Goal: Information Seeking & Learning: Learn about a topic

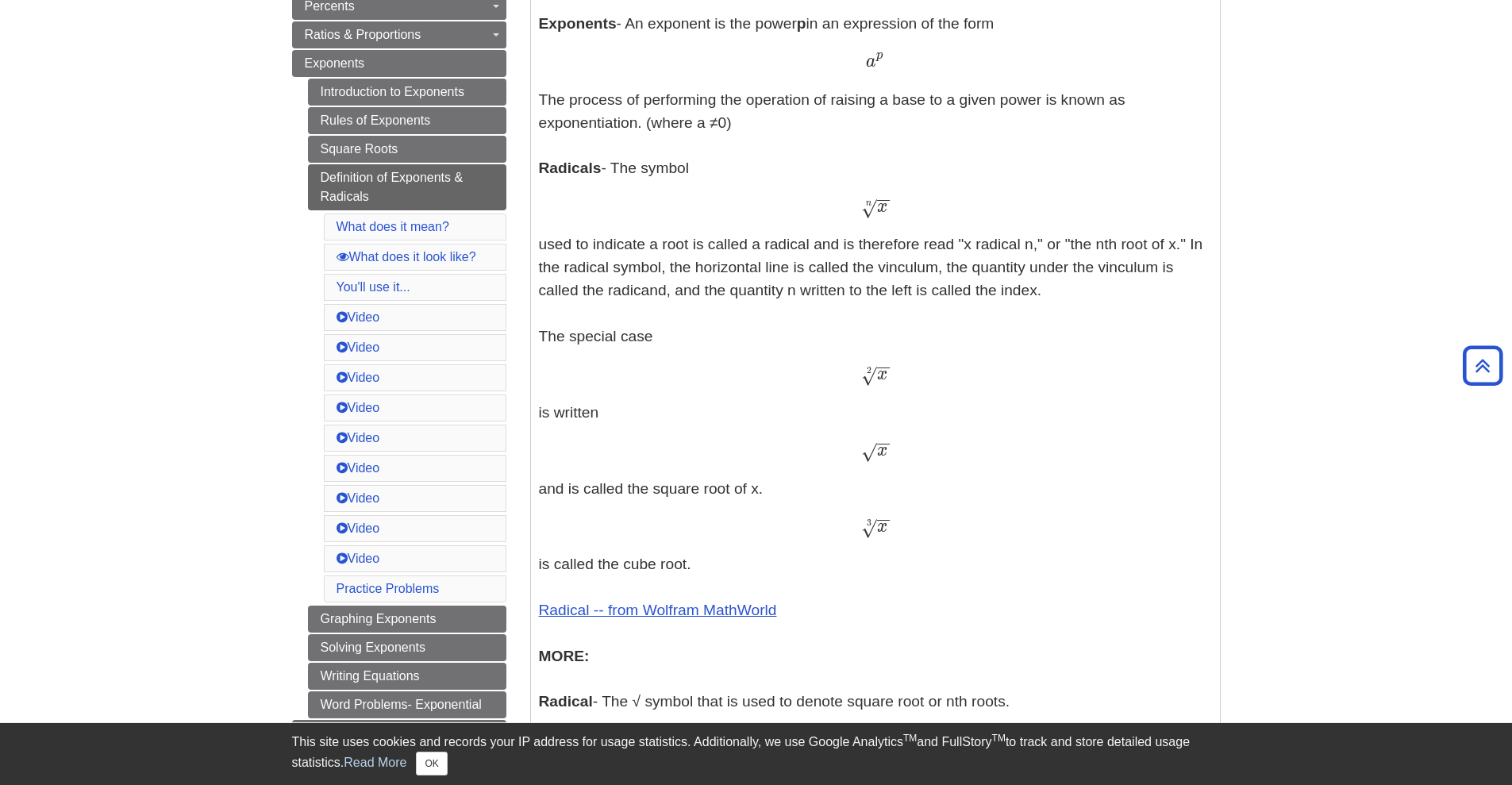
scroll to position [399, 0]
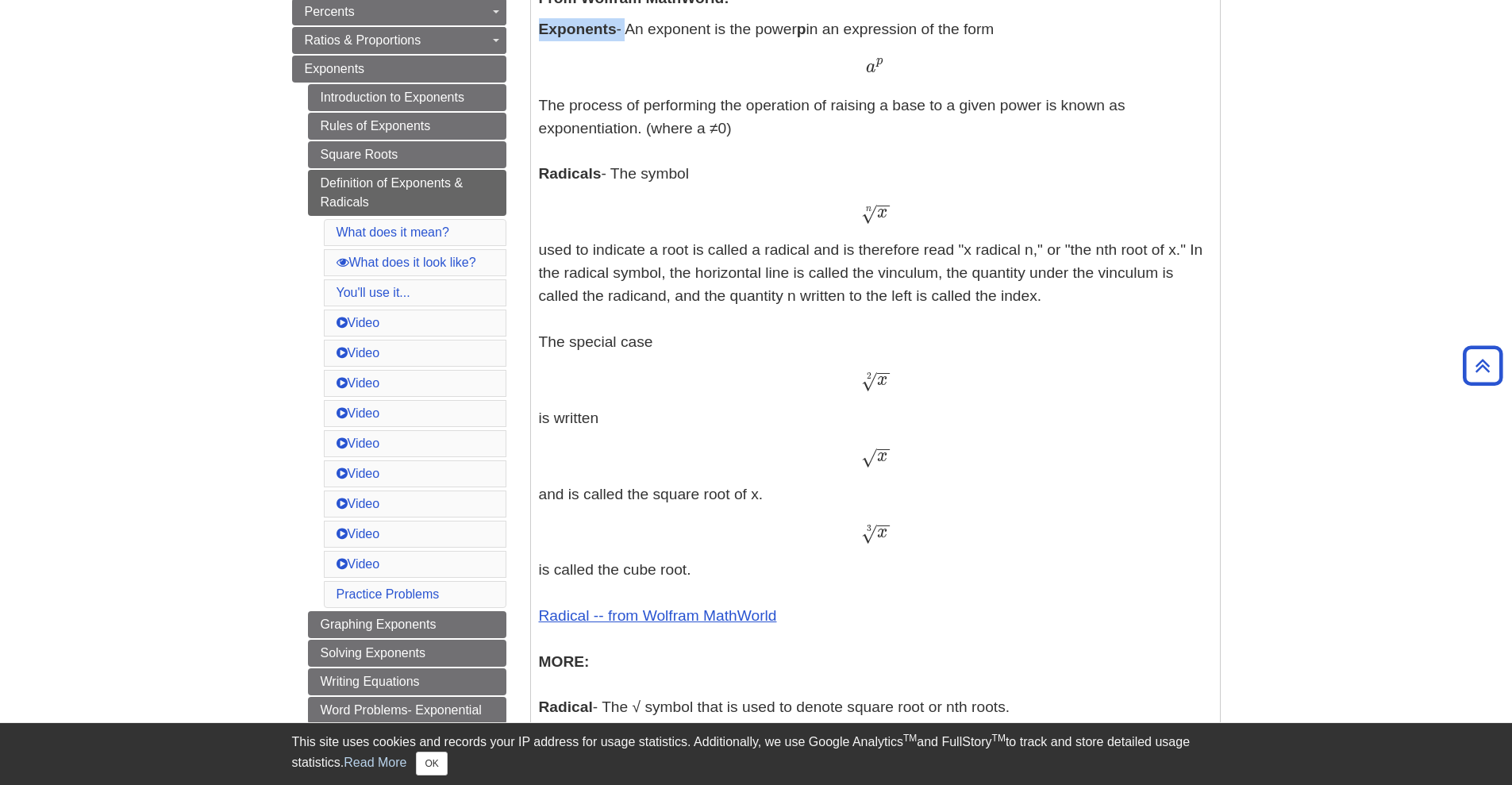
drag, startPoint x: 627, startPoint y: 15, endPoint x: 801, endPoint y: 15, distance: 174.0
click at [801, 15] on div "Definitions: From Wolfram MathWorld: Exponents - An exponent is the power p in …" at bounding box center [875, 424] width 673 height 969
click at [849, 37] on p "Exponents - An exponent is the power p in an expression of the form a p a p The…" at bounding box center [875, 459] width 673 height 883
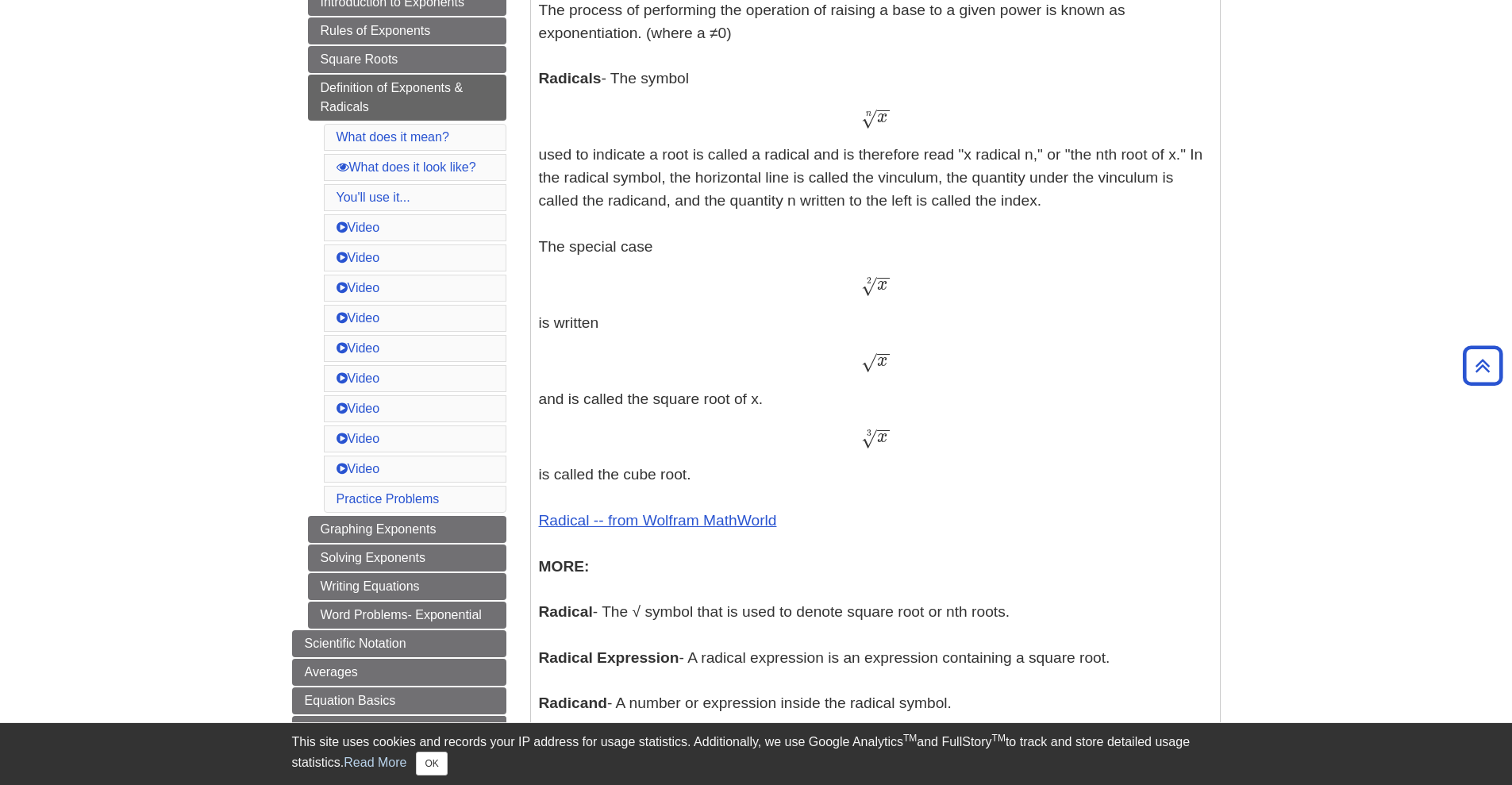
drag, startPoint x: 540, startPoint y: 470, endPoint x: 729, endPoint y: 474, distance: 189.0
click at [729, 474] on p "Exponents - An exponent is the power p in an expression of the form a p a p The…" at bounding box center [875, 364] width 673 height 883
click at [857, 475] on p "Exponents - An exponent is the power p in an expression of the form a p a p The…" at bounding box center [875, 364] width 673 height 883
drag, startPoint x: 813, startPoint y: 158, endPoint x: 1039, endPoint y: 162, distance: 226.0
click at [1039, 162] on p "Exponents - An exponent is the power p in an expression of the form a p a p The…" at bounding box center [875, 364] width 673 height 883
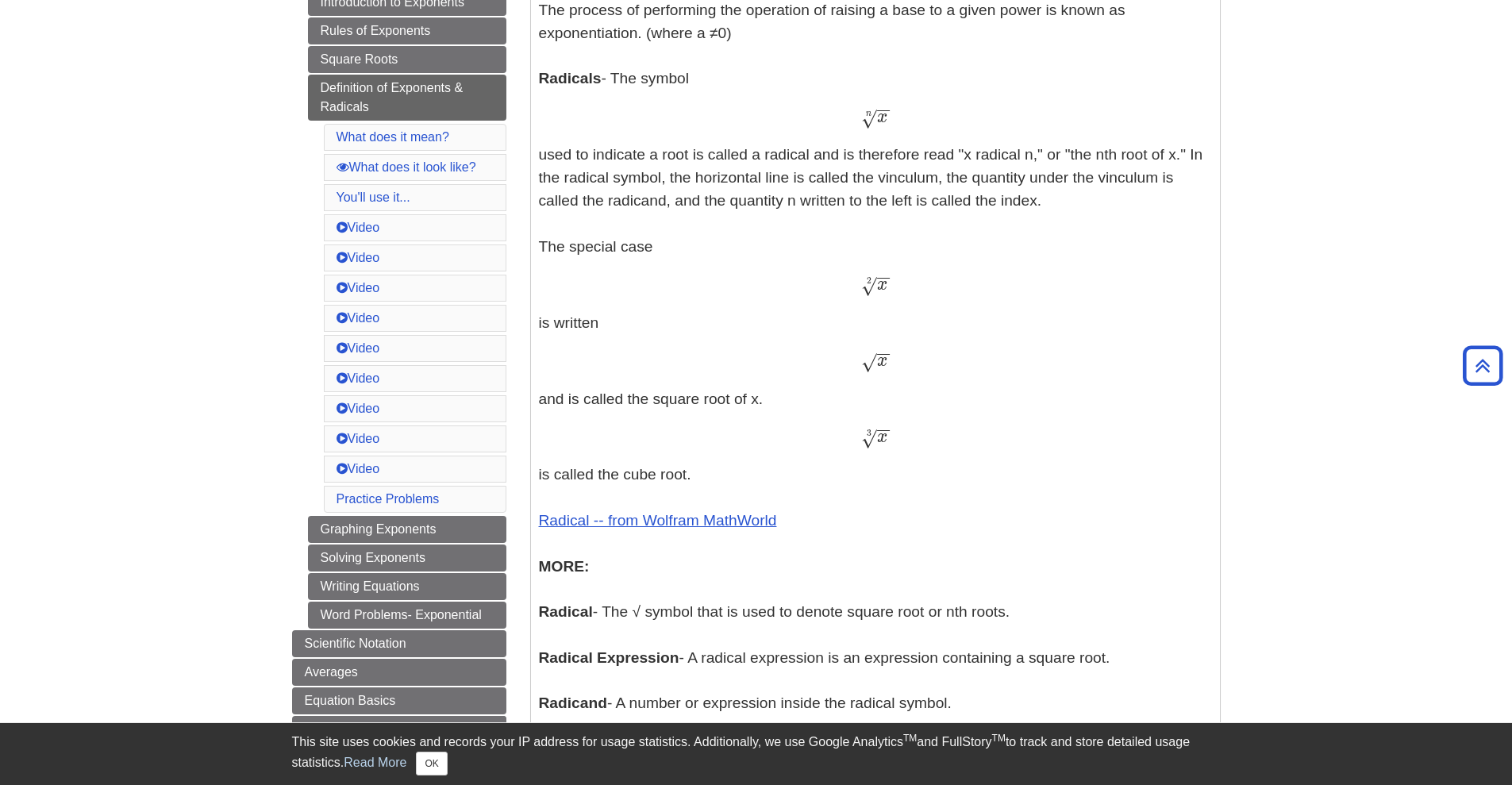
click at [1087, 162] on p "Exponents - An exponent is the power p in an expression of the form a p a p The…" at bounding box center [875, 364] width 673 height 883
drag, startPoint x: 1049, startPoint y: 153, endPoint x: 1150, endPoint y: 155, distance: 101.0
click at [1150, 155] on p "Exponents - An exponent is the power p in an expression of the form a p a p The…" at bounding box center [875, 364] width 673 height 883
click at [1109, 155] on p "Exponents - An exponent is the power p in an expression of the form a p a p The…" at bounding box center [875, 364] width 673 height 883
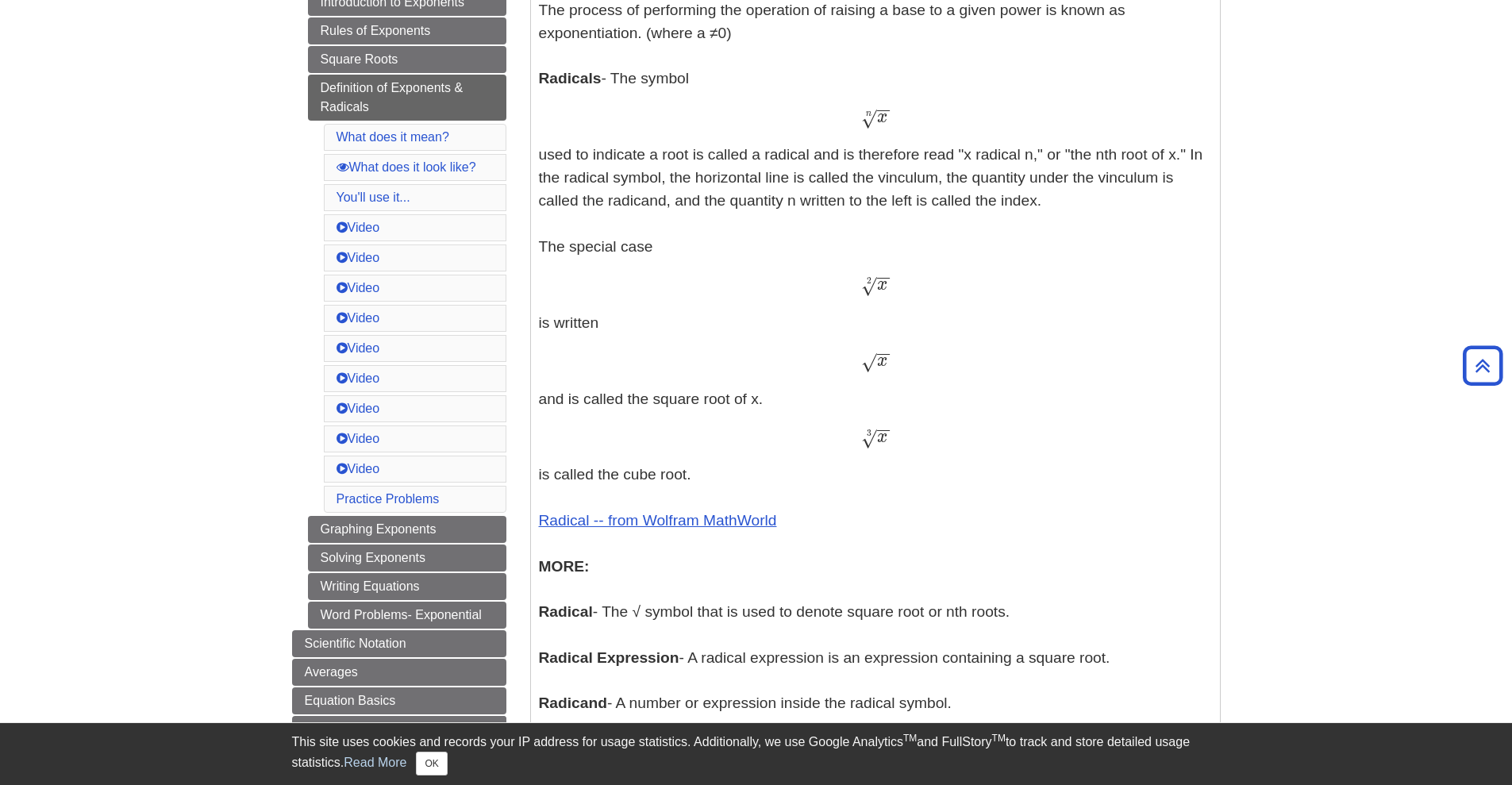
click at [1088, 160] on p "Exponents - An exponent is the power p in an expression of the form a p a p The…" at bounding box center [875, 364] width 673 height 883
drag, startPoint x: 1069, startPoint y: 153, endPoint x: 1176, endPoint y: 160, distance: 107.2
click at [1176, 160] on p "Exponents - An exponent is the power p in an expression of the form a p a p The…" at bounding box center [875, 364] width 673 height 883
click at [1165, 164] on div at bounding box center [1165, 164] width 0 height 0
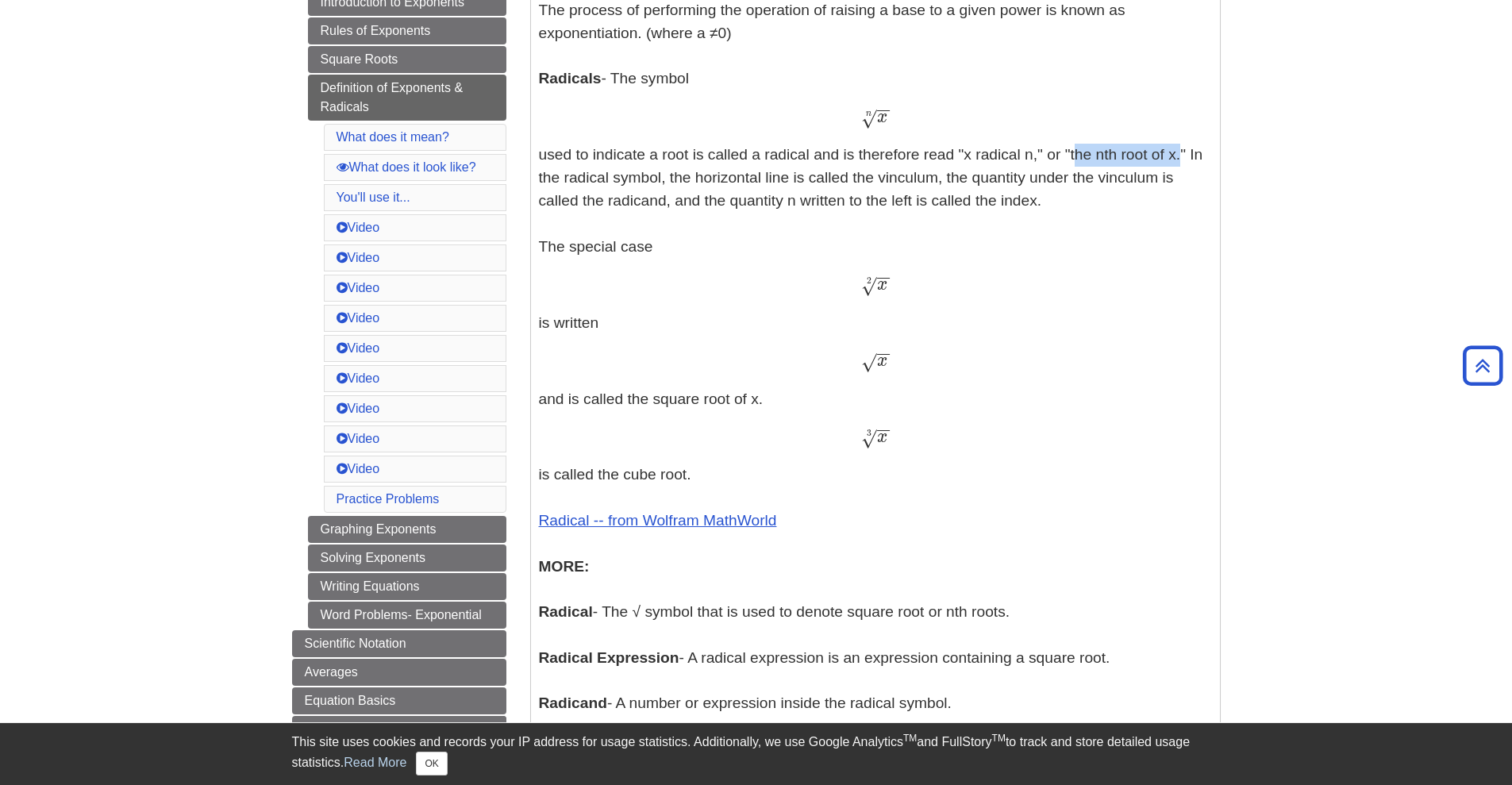
click at [1169, 152] on p "Exponents - An exponent is the power p in an expression of the form a p a p The…" at bounding box center [875, 364] width 673 height 883
drag, startPoint x: 1072, startPoint y: 157, endPoint x: 1175, endPoint y: 166, distance: 103.4
click at [1175, 166] on p "Exponents - An exponent is the power p in an expression of the form a p a p The…" at bounding box center [875, 364] width 673 height 883
click at [1165, 164] on div at bounding box center [1165, 164] width 0 height 0
click at [1135, 155] on p "Exponents - An exponent is the power p in an expression of the form a p a p The…" at bounding box center [875, 364] width 673 height 883
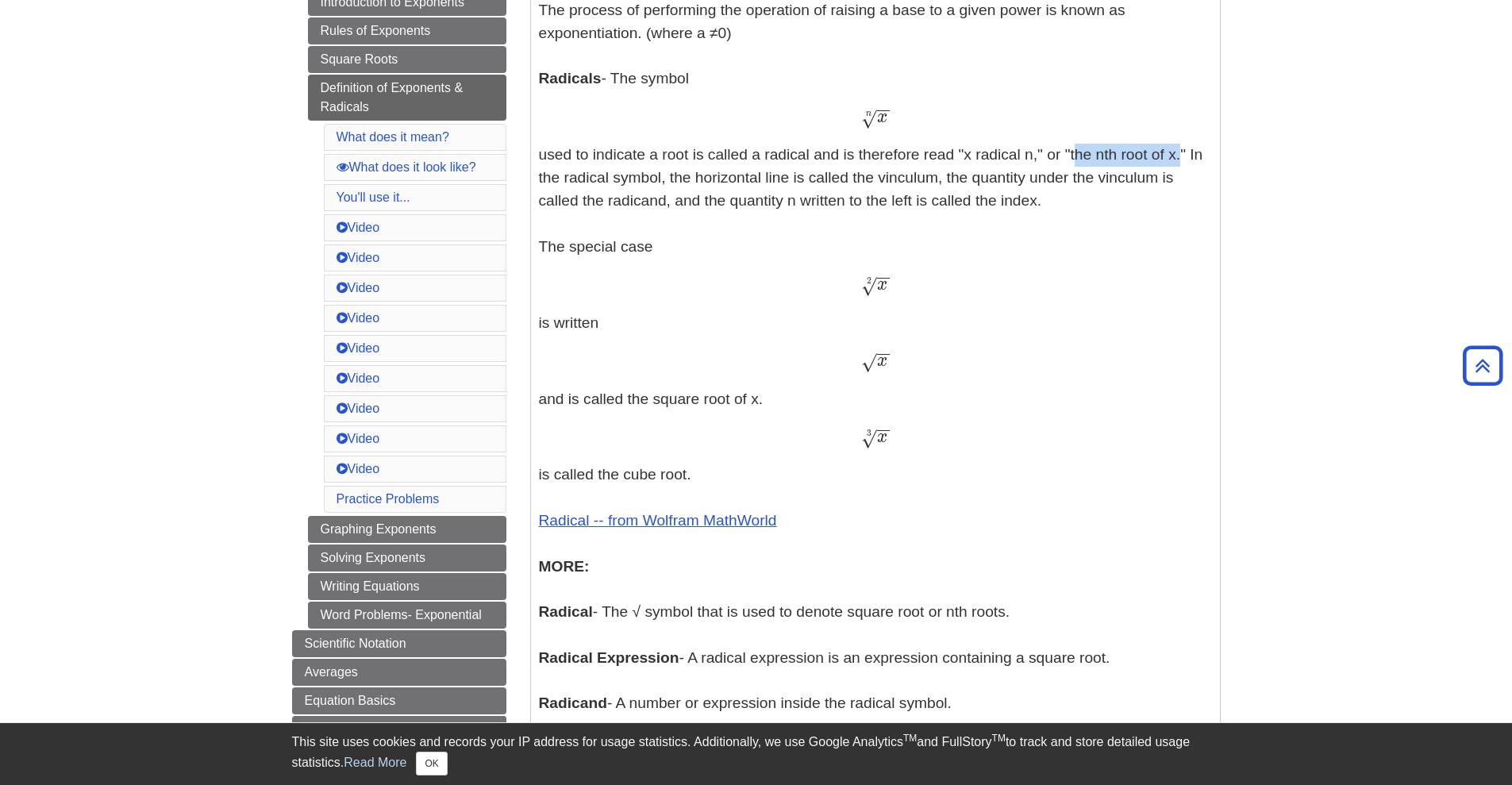
click at [1128, 167] on p "Exponents - An exponent is the power p in an expression of the form a p a p The…" at bounding box center [875, 364] width 673 height 883
drag, startPoint x: 668, startPoint y: 181, endPoint x: 940, endPoint y: 182, distance: 272.0
click at [940, 182] on p "Exponents - An exponent is the power p in an expression of the form a p a p The…" at bounding box center [875, 364] width 673 height 883
click at [912, 177] on p "Exponents - An exponent is the power p in an expression of the form a p a p The…" at bounding box center [875, 364] width 673 height 883
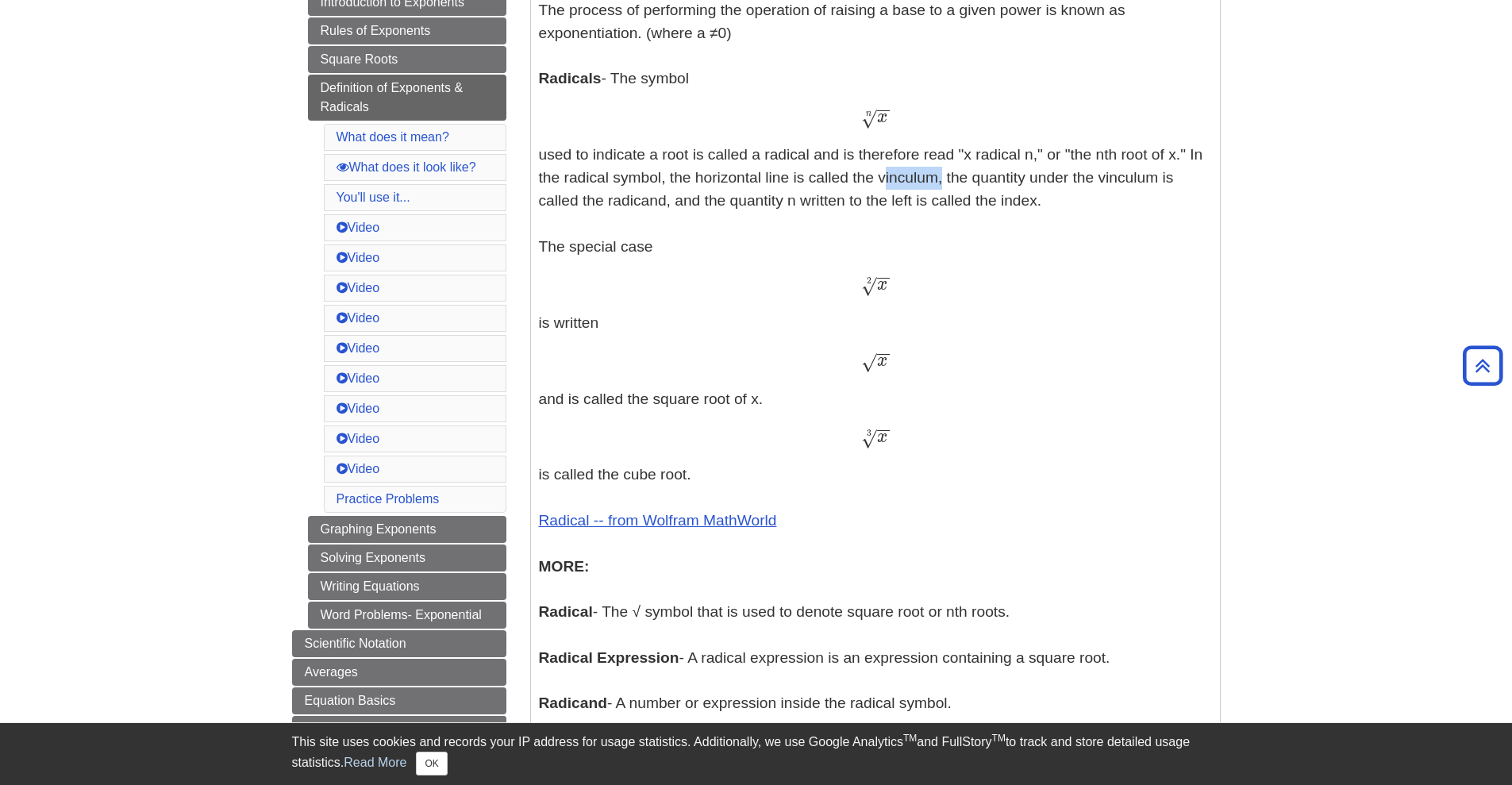
click at [901, 147] on div at bounding box center [901, 147] width 0 height 0
click at [944, 176] on p "Exponents - An exponent is the power p in an expression of the form a p a p The…" at bounding box center [875, 364] width 673 height 883
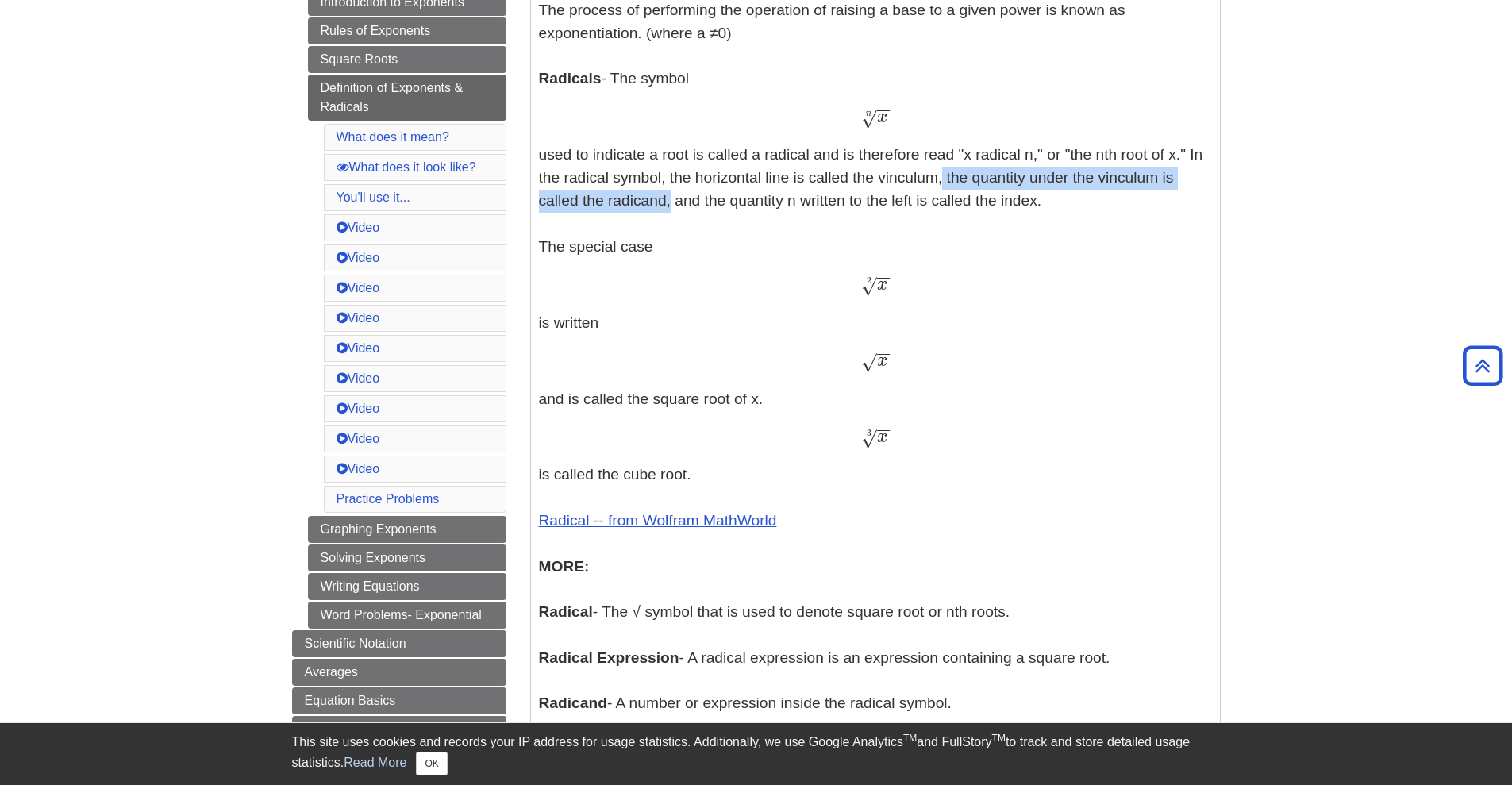
drag, startPoint x: 936, startPoint y: 175, endPoint x: 665, endPoint y: 210, distance: 273.3
click at [665, 210] on p "Exponents - An exponent is the power p in an expression of the form a p a p The…" at bounding box center [875, 364] width 673 height 883
click at [685, 203] on p "Exponents - An exponent is the power p in an expression of the form a p a p The…" at bounding box center [875, 364] width 673 height 883
click at [649, 203] on p "Exponents - An exponent is the power p in an expression of the form a p a p The…" at bounding box center [875, 364] width 673 height 883
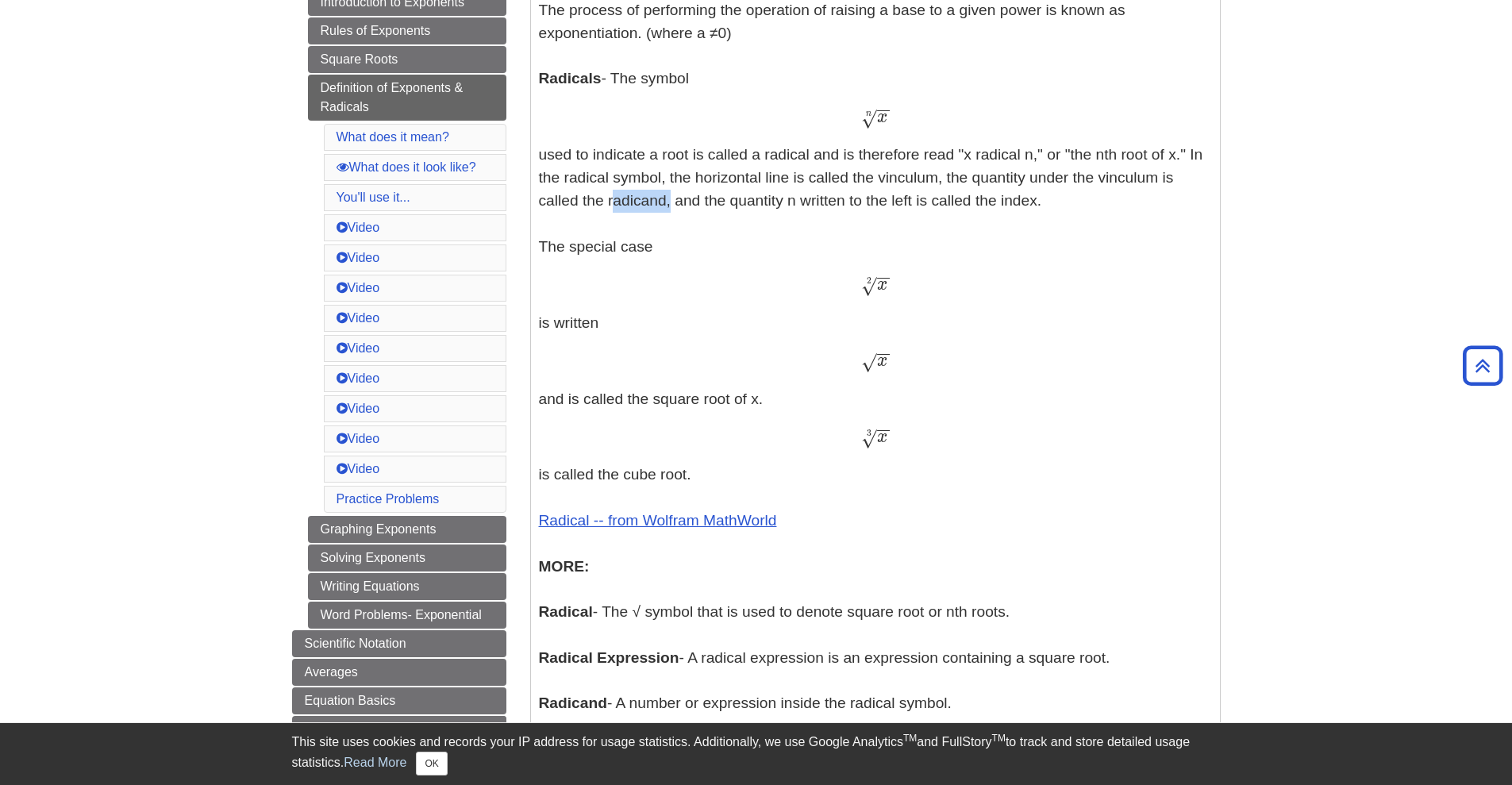
click at [638, 210] on div at bounding box center [638, 210] width 0 height 0
drag, startPoint x: 554, startPoint y: 269, endPoint x: 568, endPoint y: 263, distance: 15.2
click at [1116, 207] on p "Exponents - An exponent is the power p in an expression of the form a p a p The…" at bounding box center [875, 364] width 673 height 883
drag, startPoint x: 945, startPoint y: 182, endPoint x: 1158, endPoint y: 186, distance: 213.0
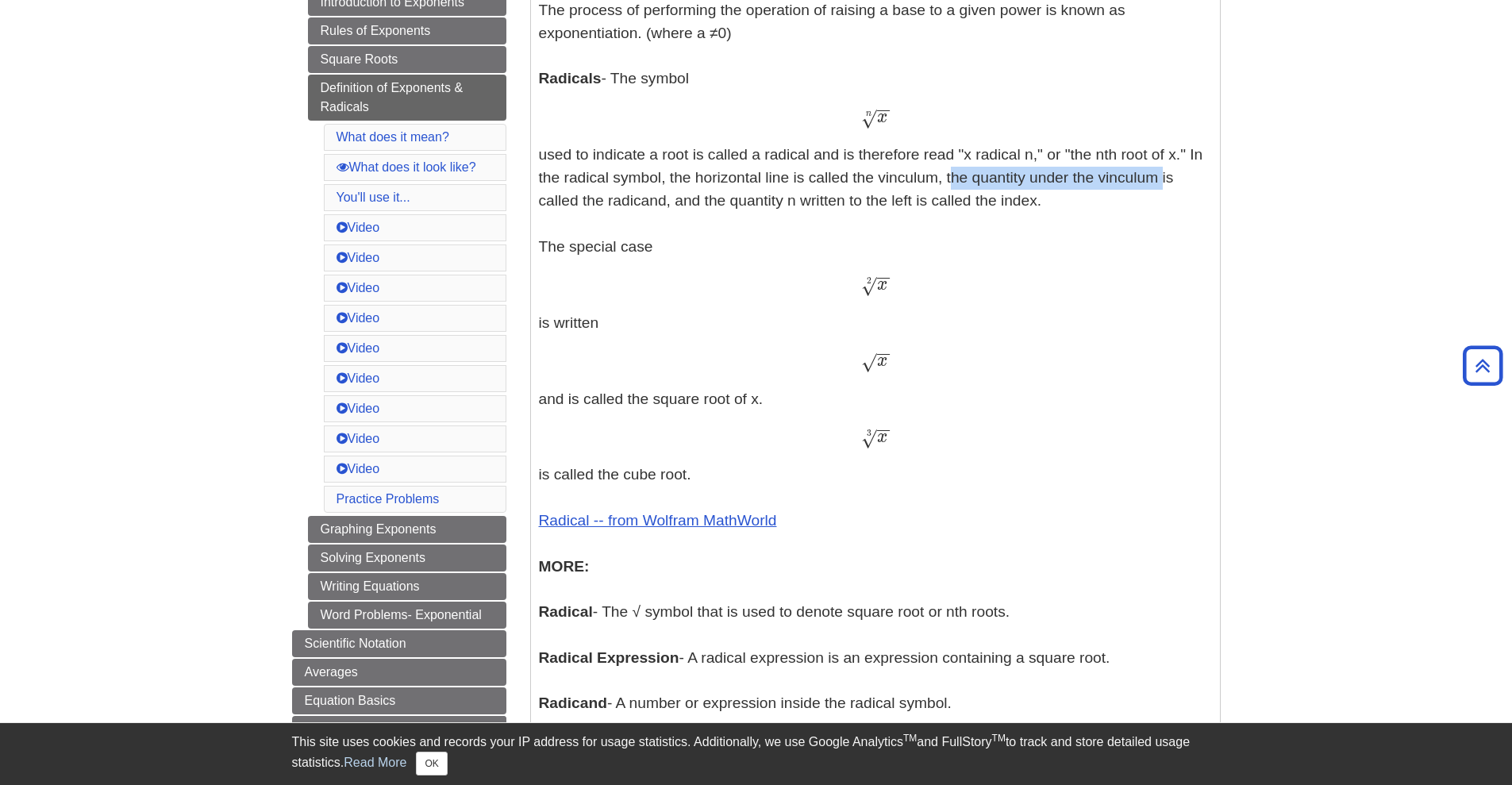
click at [1158, 186] on p "Exponents - An exponent is the power p in an expression of the form a p a p The…" at bounding box center [875, 364] width 673 height 883
click at [1148, 187] on div at bounding box center [1148, 187] width 0 height 0
click at [990, 179] on p "Exponents - An exponent is the power p in an expression of the form a p a p The…" at bounding box center [875, 364] width 673 height 883
drag, startPoint x: 660, startPoint y: 176, endPoint x: 1126, endPoint y: 184, distance: 466.1
click at [1126, 184] on p "Exponents - An exponent is the power p in an expression of the form a p a p The…" at bounding box center [875, 364] width 673 height 883
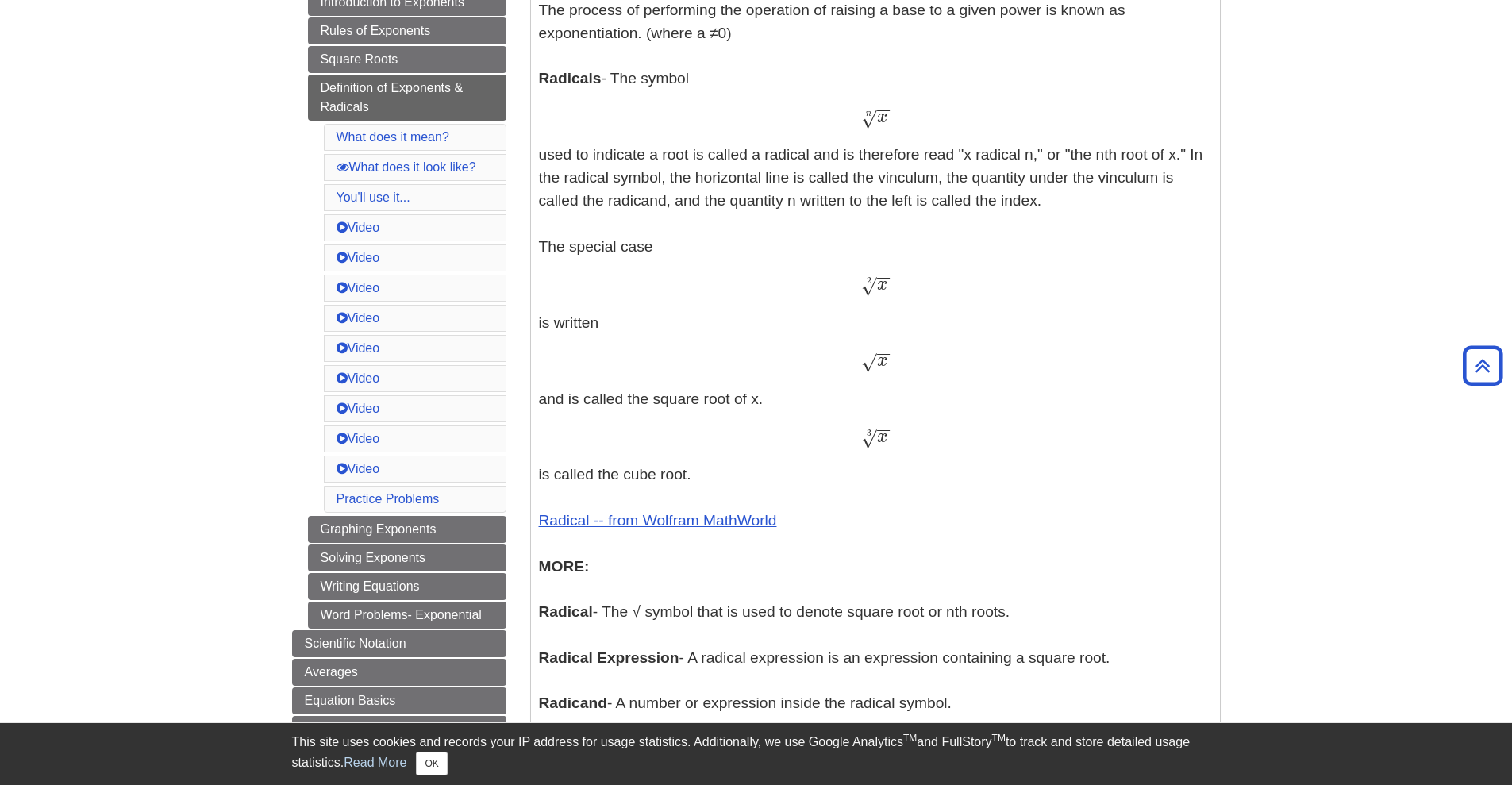
click at [1146, 182] on p "Exponents - An exponent is the power p in an expression of the form a p a p The…" at bounding box center [875, 364] width 673 height 883
drag, startPoint x: 674, startPoint y: 201, endPoint x: 1048, endPoint y: 198, distance: 374.0
click at [1048, 198] on p "Exponents - An exponent is the power p in an expression of the form a p a p The…" at bounding box center [875, 364] width 673 height 883
click at [1022, 207] on p "Exponents - An exponent is the power p in an expression of the form a p a p The…" at bounding box center [875, 364] width 673 height 883
